Goal: Book appointment/travel/reservation

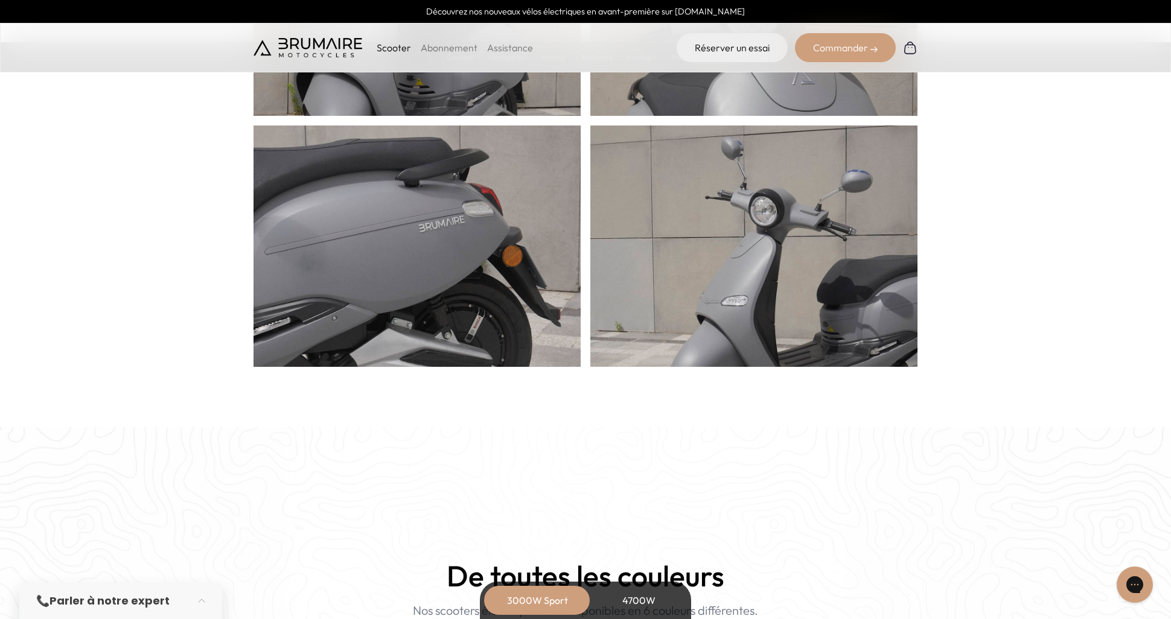
scroll to position [723, 0]
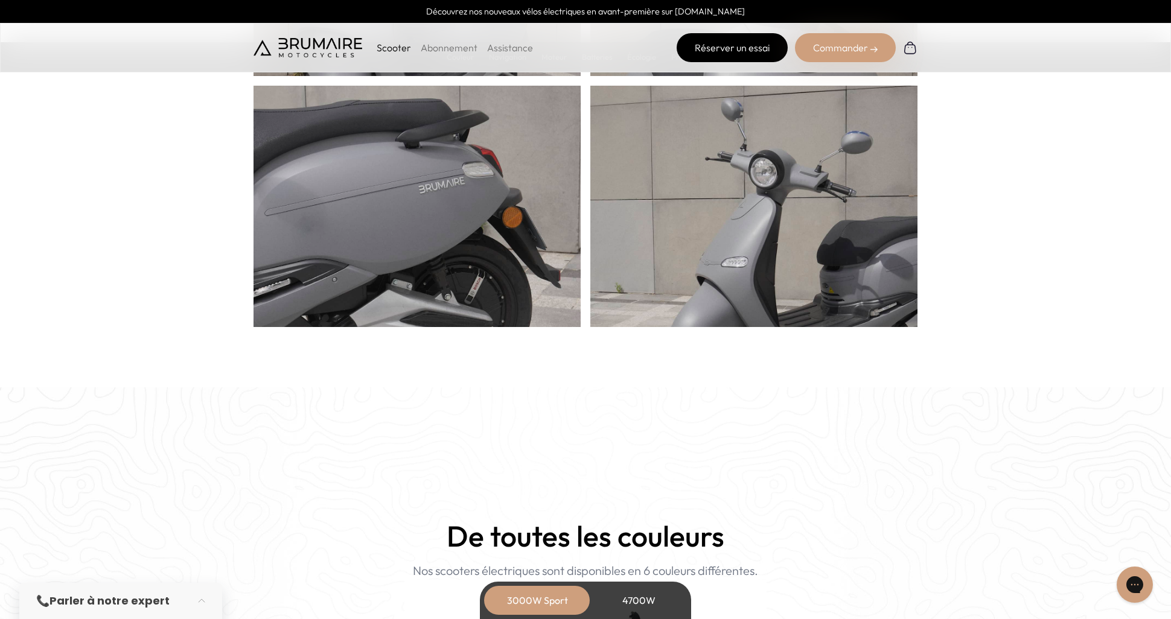
click at [756, 52] on link "Réserver un essai" at bounding box center [732, 47] width 111 height 29
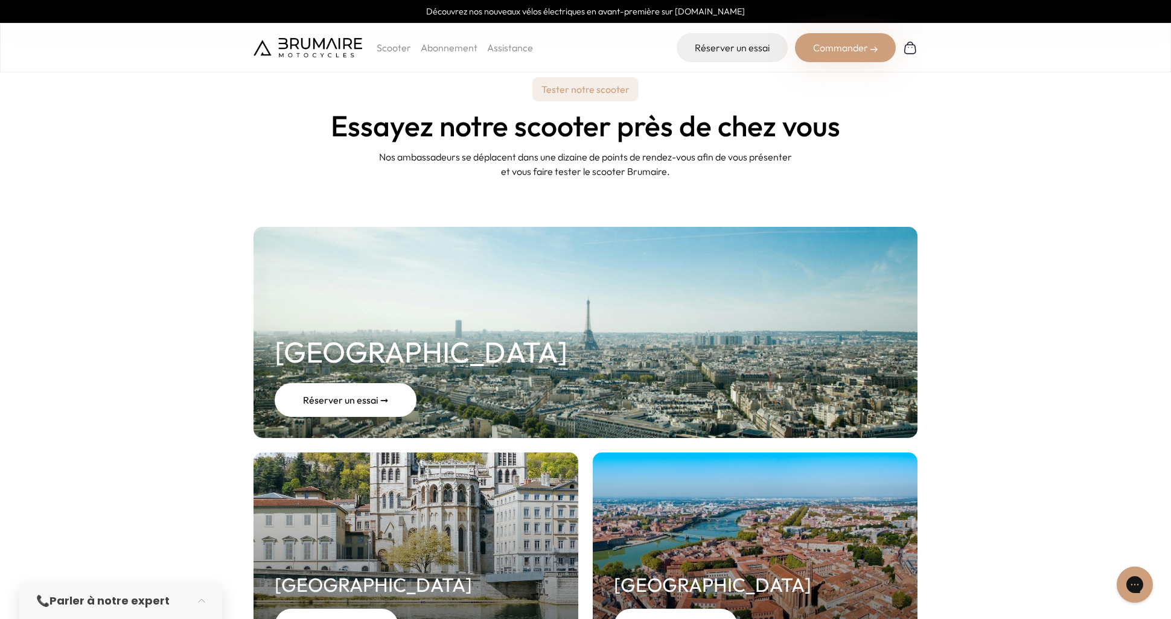
click at [333, 400] on div "Réserver un essai ➞" at bounding box center [346, 400] width 142 height 34
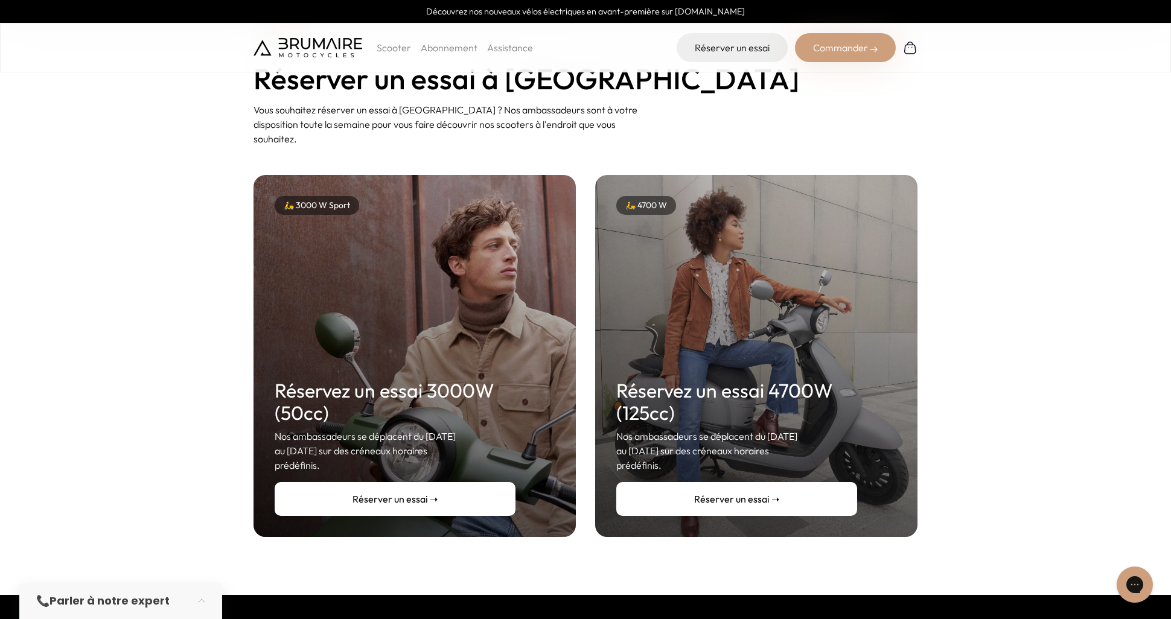
scroll to position [62, 0]
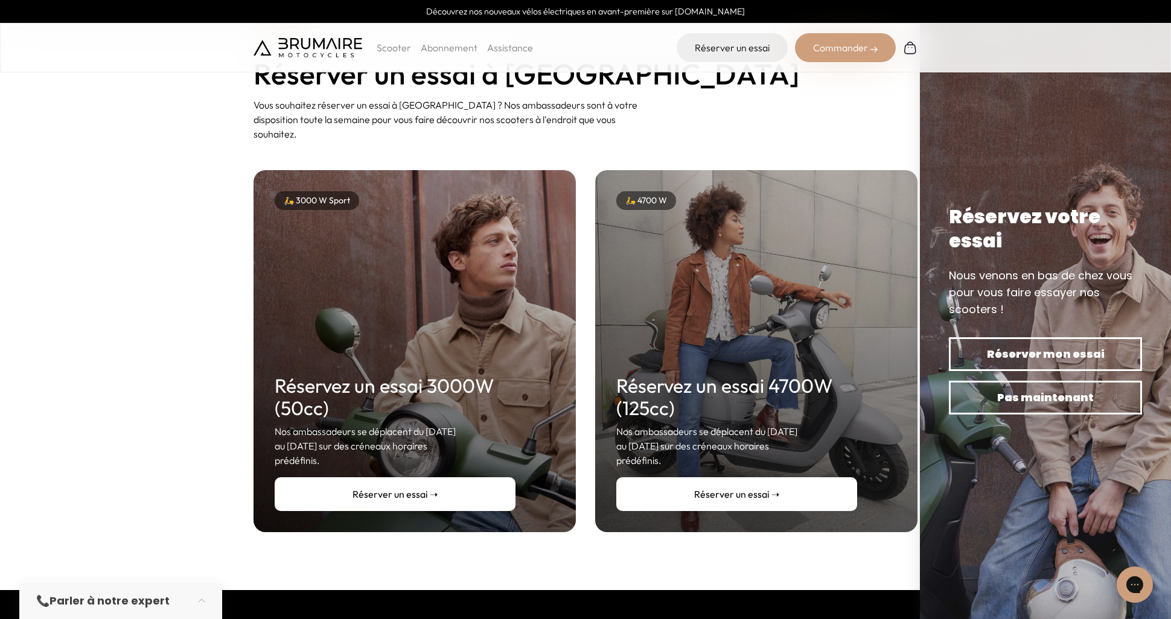
click at [325, 484] on link "Réserver un essai ➝" at bounding box center [395, 495] width 241 height 34
